Goal: Task Accomplishment & Management: Manage account settings

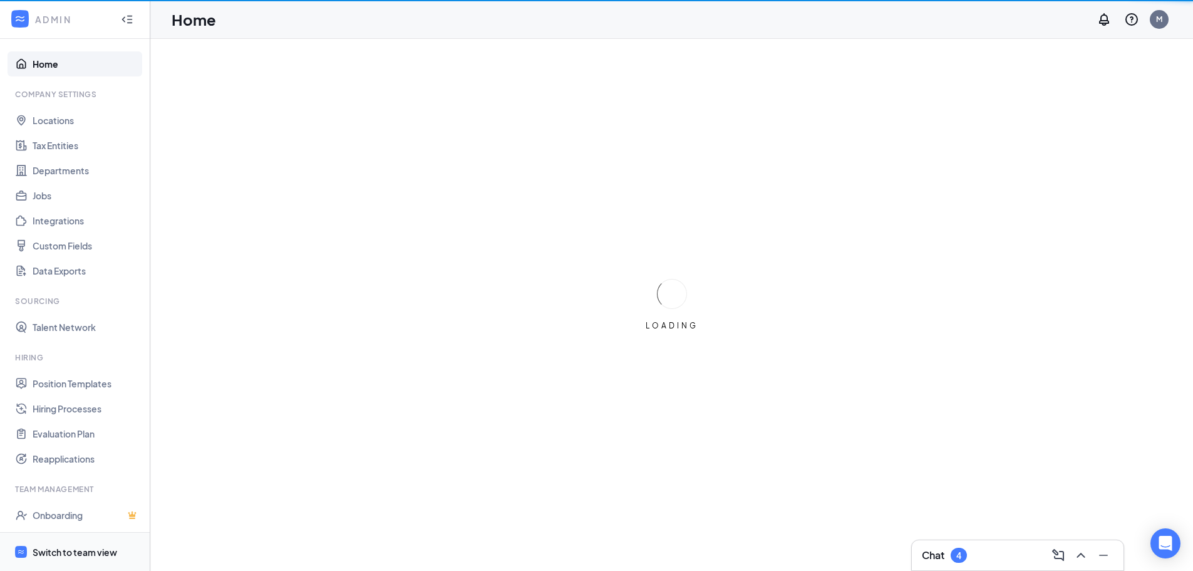
click at [73, 552] on div "Switch to team view" at bounding box center [75, 552] width 85 height 13
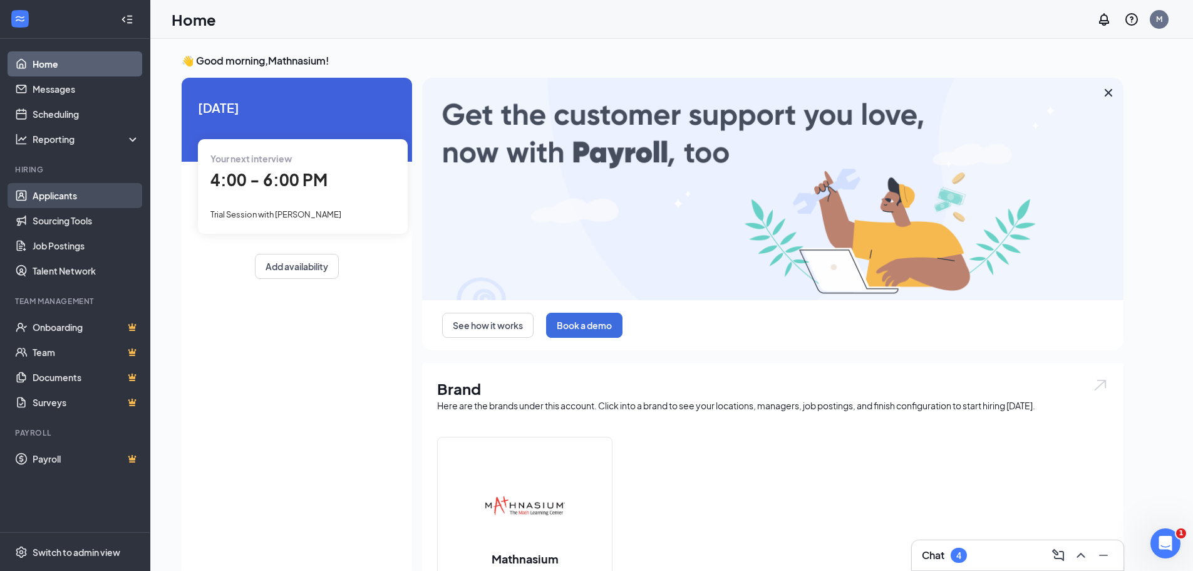
drag, startPoint x: 59, startPoint y: 194, endPoint x: 71, endPoint y: 189, distance: 13.2
click at [59, 194] on link "Applicants" at bounding box center [86, 195] width 107 height 25
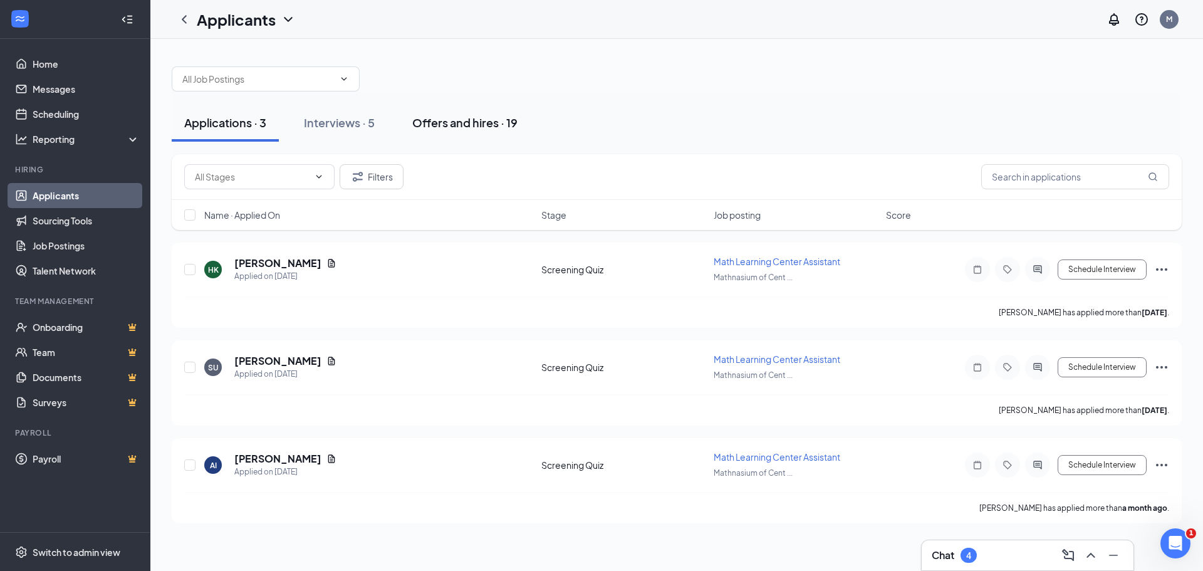
click at [465, 124] on div "Offers and hires · 19" at bounding box center [464, 123] width 105 height 16
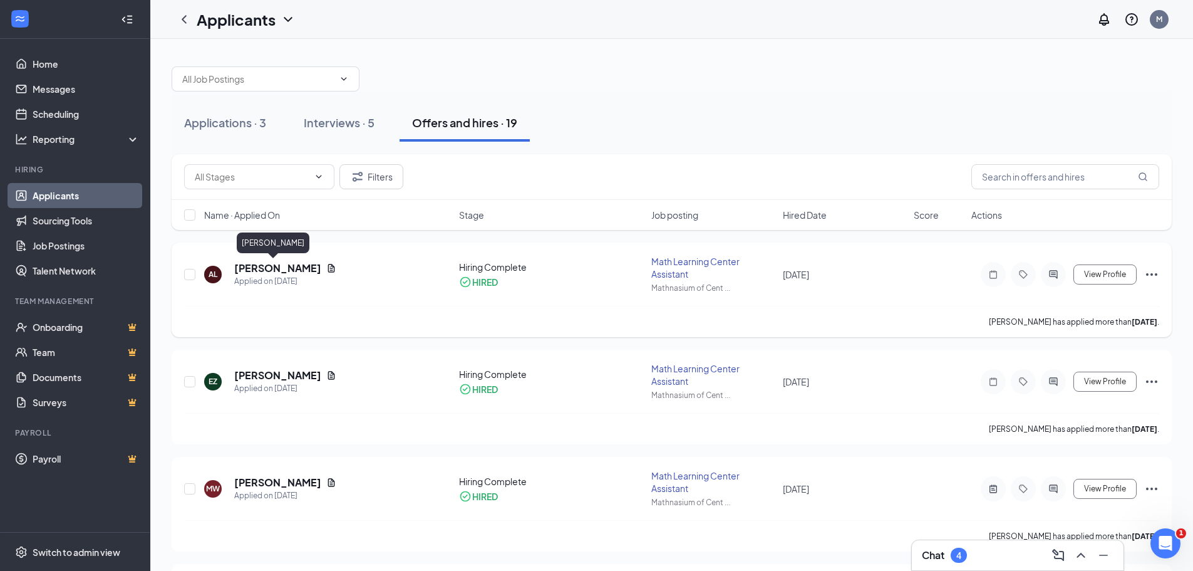
click at [266, 269] on h5 "[PERSON_NAME]" at bounding box center [277, 268] width 87 height 14
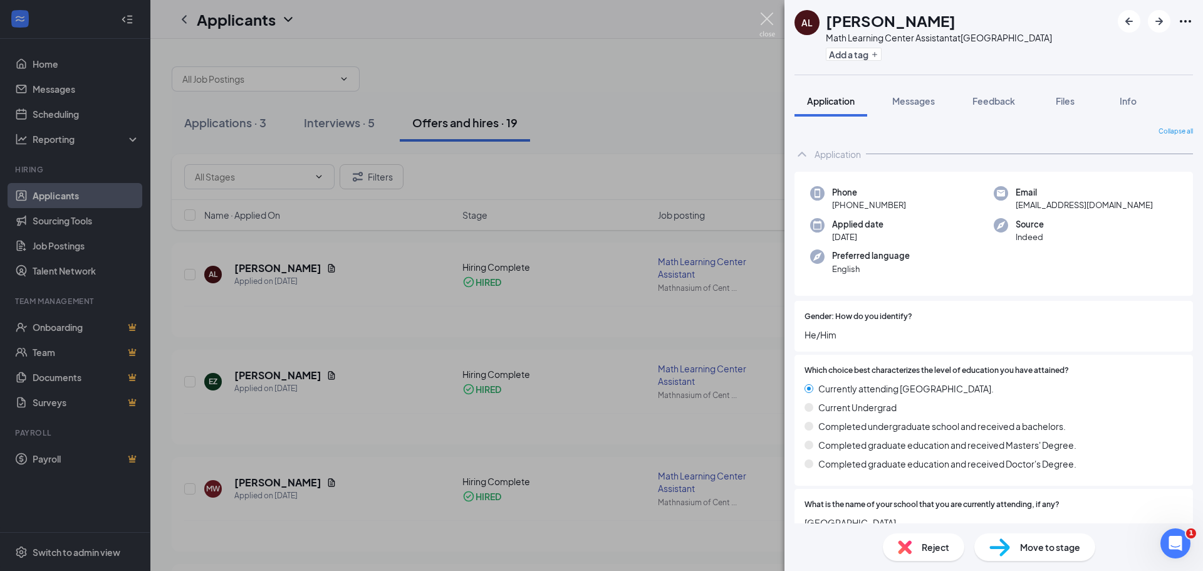
click at [766, 16] on img at bounding box center [767, 25] width 16 height 24
